Goal: Information Seeking & Learning: Learn about a topic

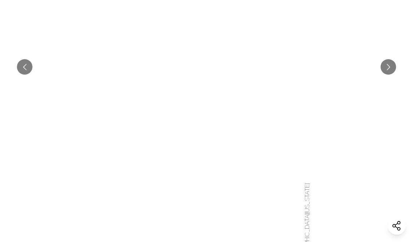
scroll to position [310, 0]
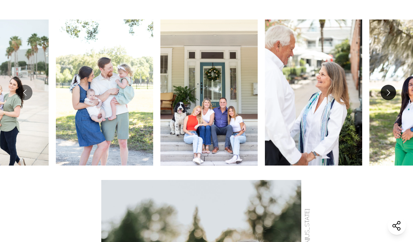
click at [395, 92] on button "Go to next slide" at bounding box center [387, 92] width 15 height 15
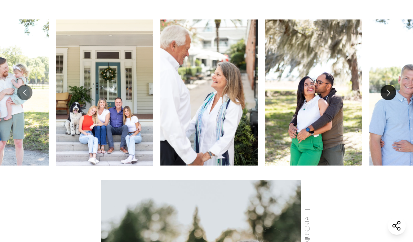
click at [395, 92] on button "Go to next slide" at bounding box center [387, 92] width 15 height 15
click at [396, 93] on button "Go to next slide" at bounding box center [387, 92] width 15 height 15
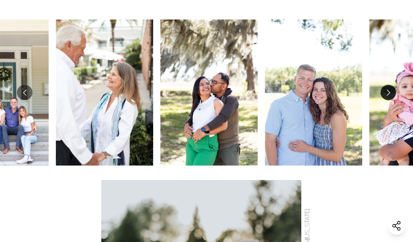
click at [396, 93] on button "Go to next slide" at bounding box center [387, 92] width 15 height 15
click at [391, 90] on button "Go to next slide" at bounding box center [387, 92] width 15 height 15
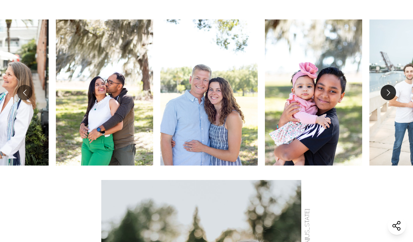
click at [391, 90] on button "Go to next slide" at bounding box center [387, 92] width 15 height 15
click at [393, 93] on button "Go to next slide" at bounding box center [387, 92] width 15 height 15
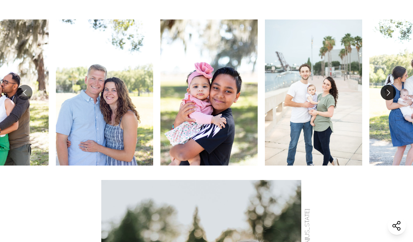
click at [393, 93] on button "Go to next slide" at bounding box center [387, 92] width 15 height 15
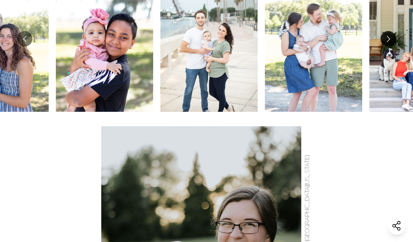
scroll to position [0, 0]
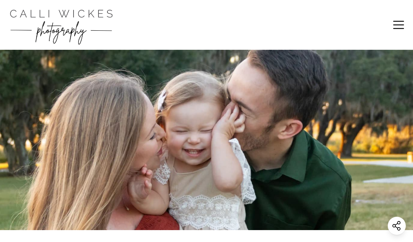
click at [405, 19] on icon at bounding box center [398, 25] width 14 height 14
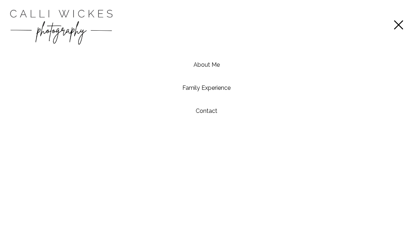
click at [403, 24] on icon at bounding box center [398, 24] width 9 height 9
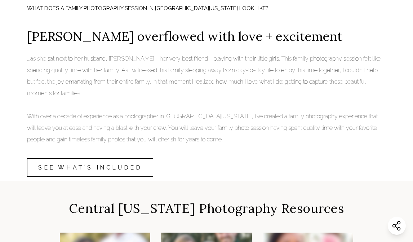
click at [115, 171] on link "SEE WHAT'S INCLUDED" at bounding box center [90, 167] width 126 height 18
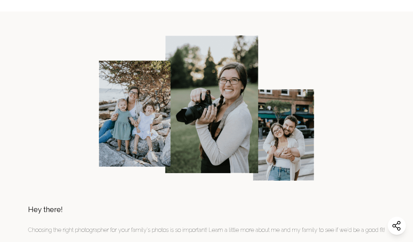
scroll to position [2382, 0]
